Goal: Information Seeking & Learning: Learn about a topic

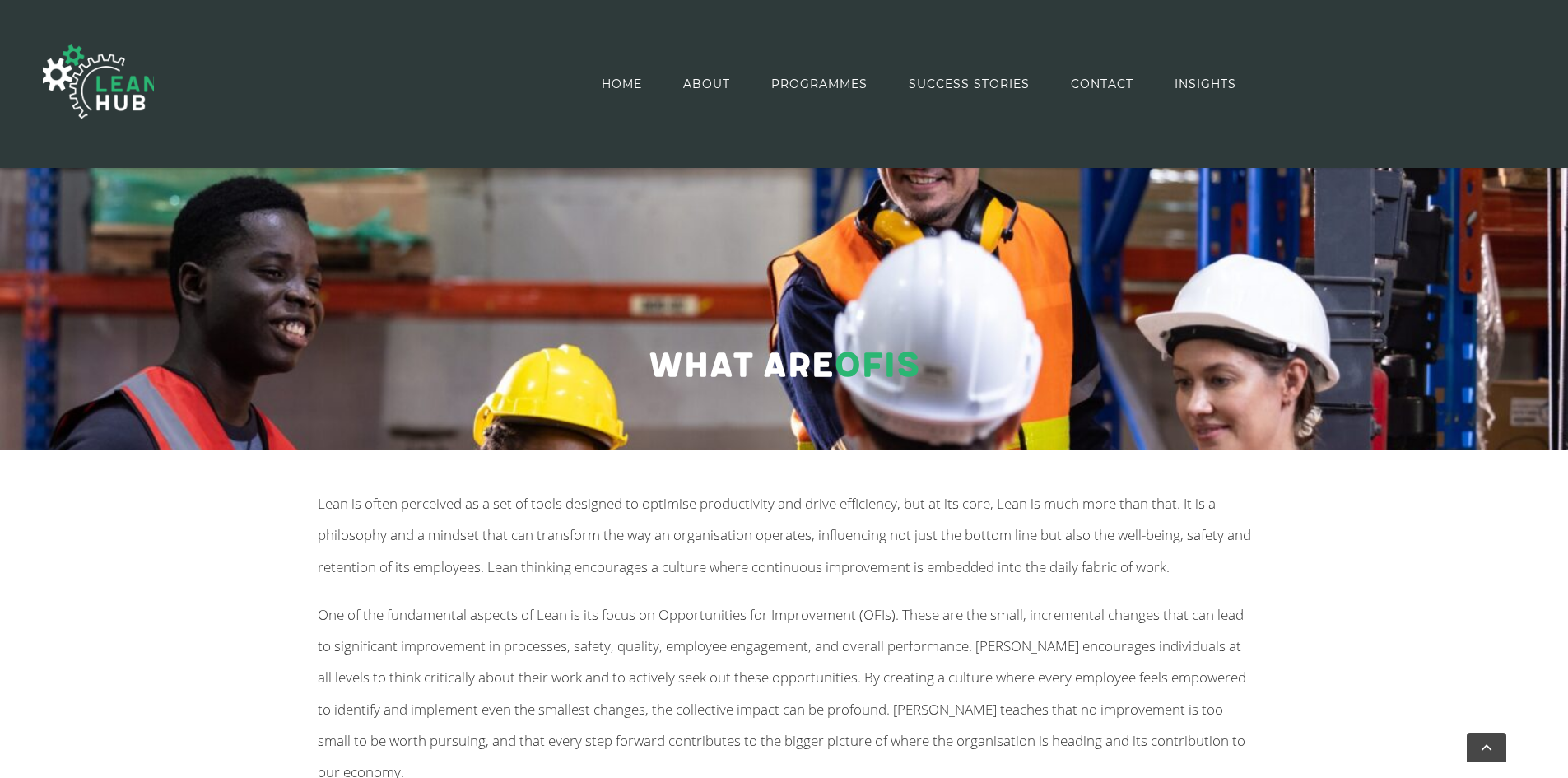
scroll to position [169, 0]
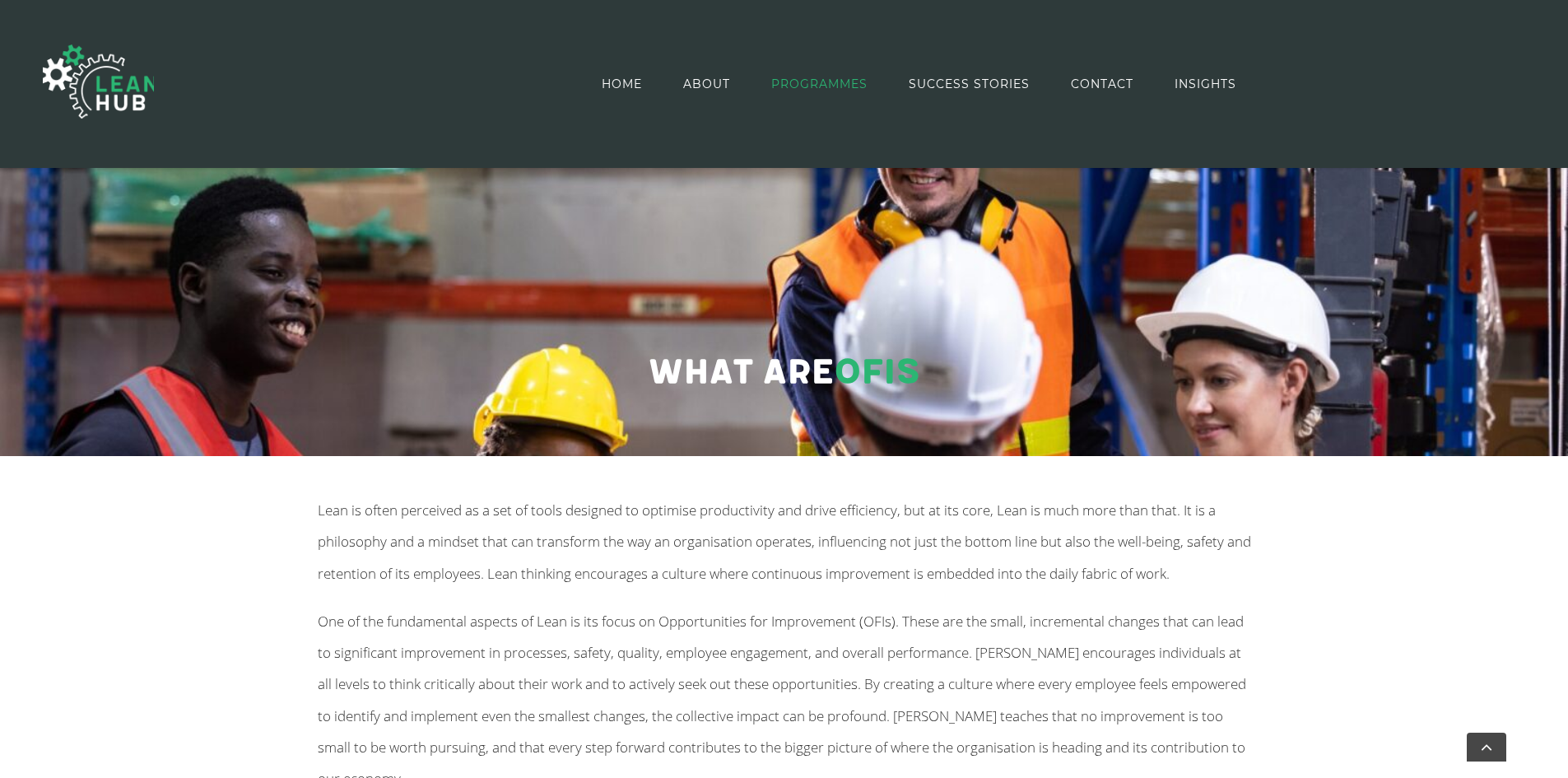
click at [817, 86] on span "PROGRAMMES" at bounding box center [819, 83] width 96 height 74
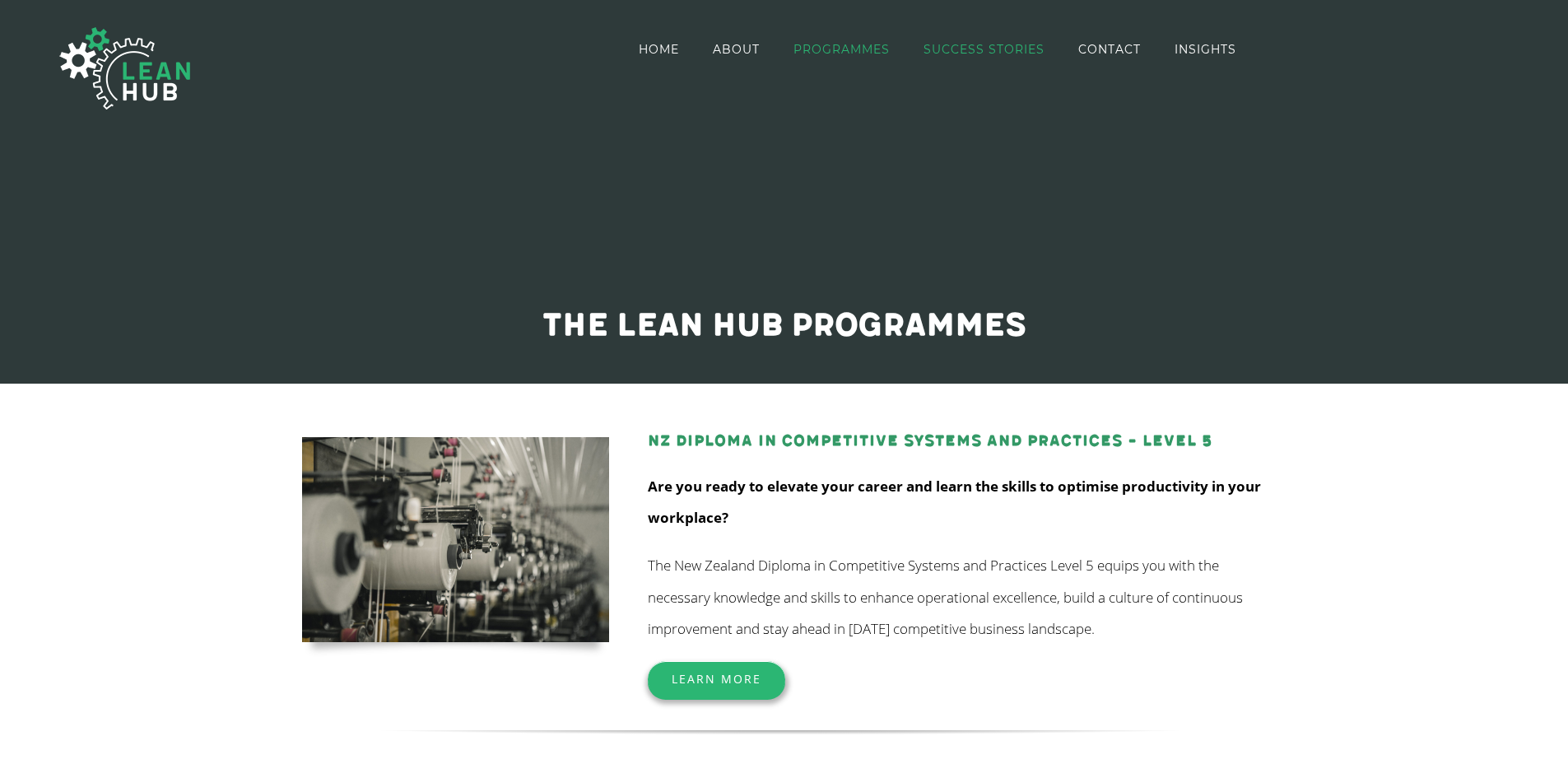
click at [945, 47] on span "SUCCESS STORIES" at bounding box center [984, 49] width 121 height 12
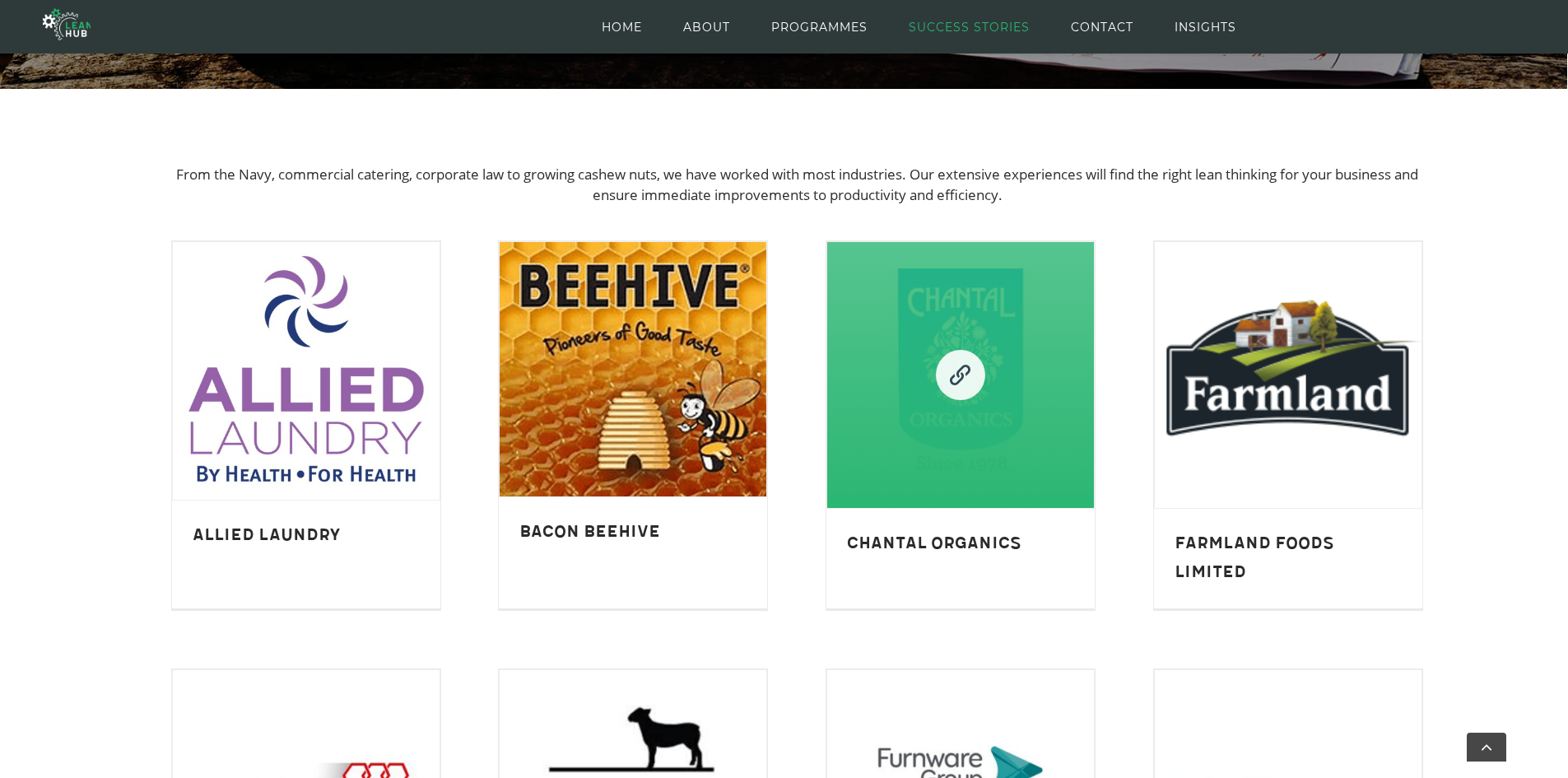
scroll to position [330, 0]
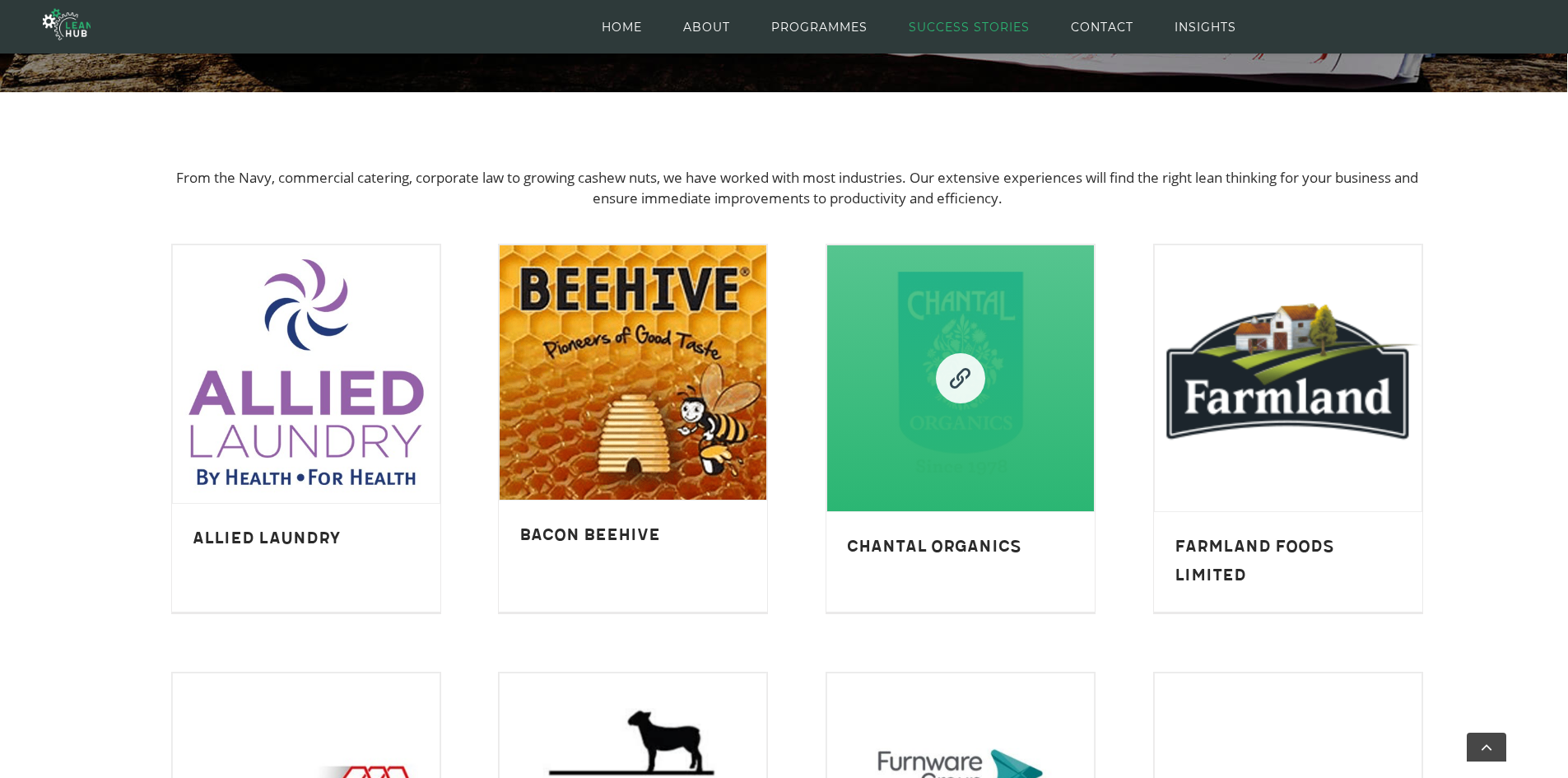
click at [983, 425] on link "Chantal Organics" at bounding box center [960, 378] width 267 height 267
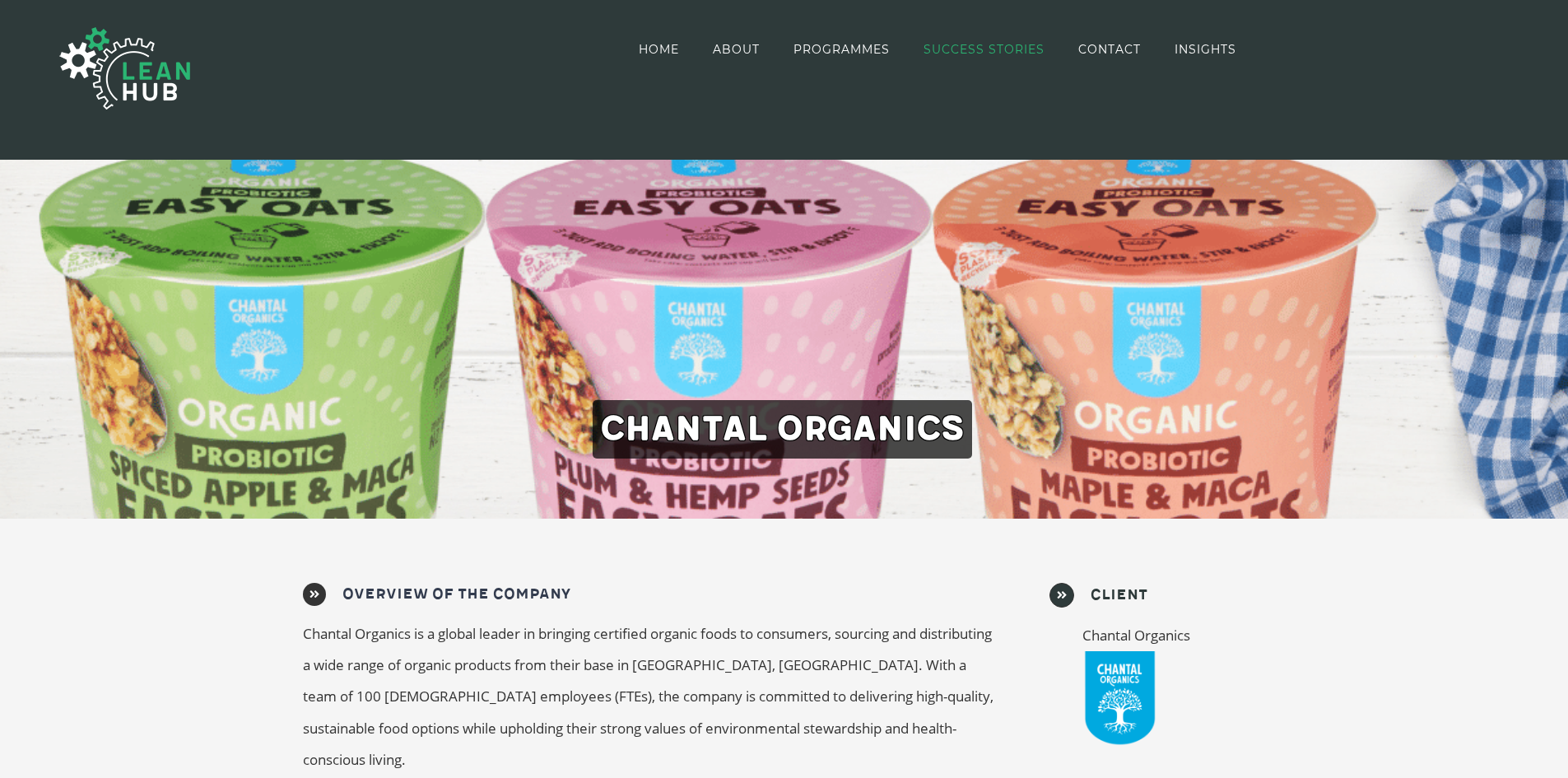
click at [995, 45] on span "SUCCESS STORIES" at bounding box center [984, 49] width 121 height 12
